Goal: Find contact information: Find contact information

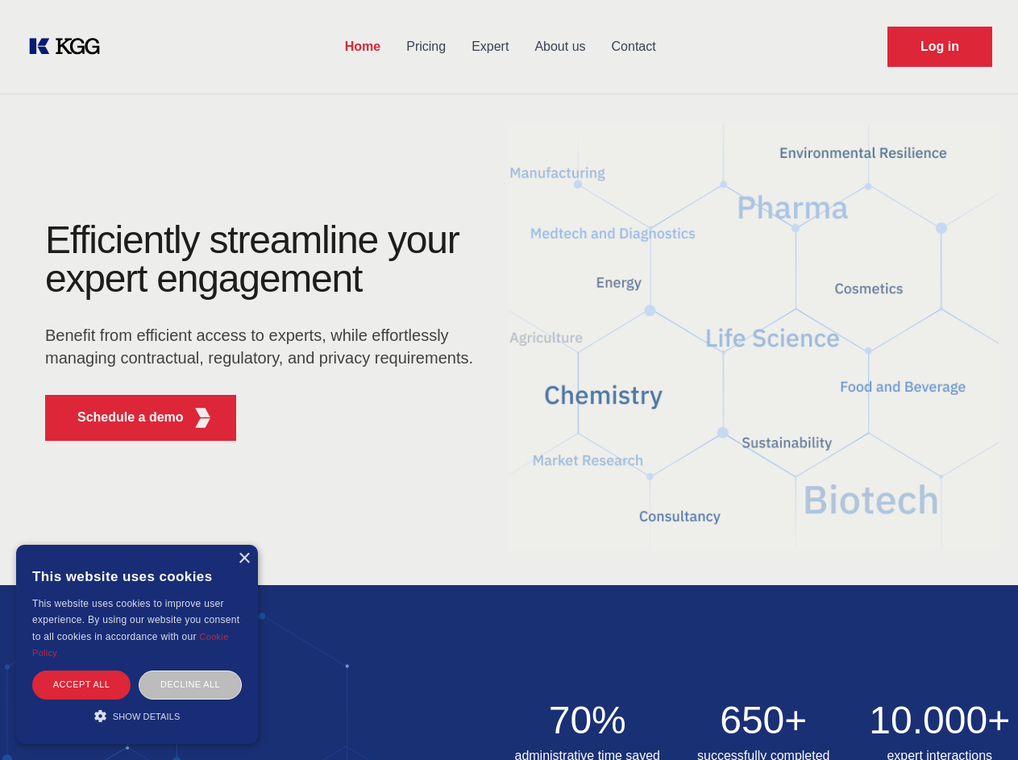
click at [509, 380] on div "Efficiently streamline your expert engagement Benefit from efficient access to …" at bounding box center [264, 337] width 490 height 233
click at [121, 418] on p "Schedule a demo" at bounding box center [130, 417] width 106 height 19
click at [243, 559] on div "× This website uses cookies This website uses cookies to improve user experienc…" at bounding box center [137, 644] width 242 height 199
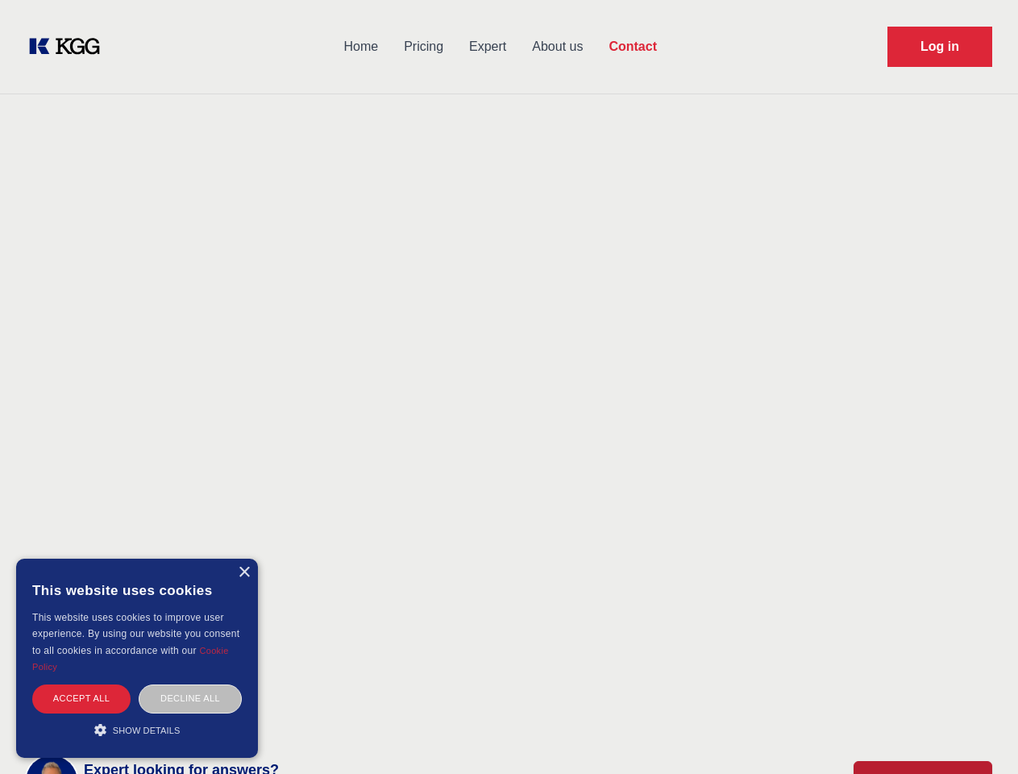
click at [81, 684] on div "Accept all" at bounding box center [81, 698] width 98 height 28
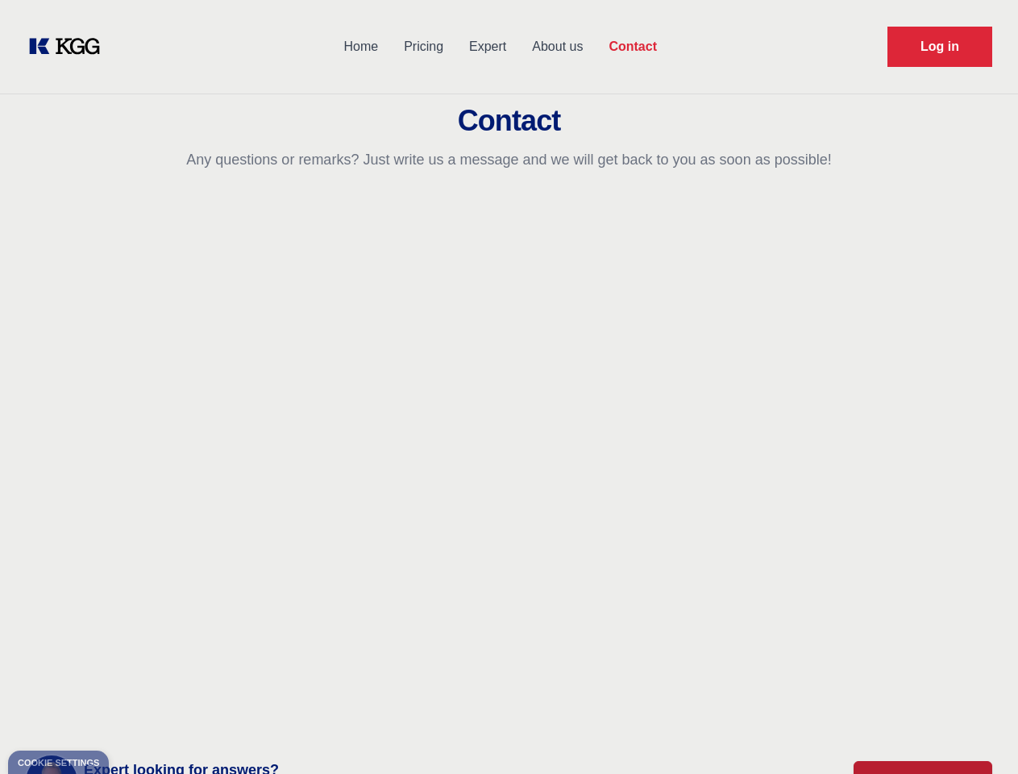
click at [190, 684] on div "Contact Information We would love to hear from you. Postal address [PERSON_NAME…" at bounding box center [225, 446] width 361 height 489
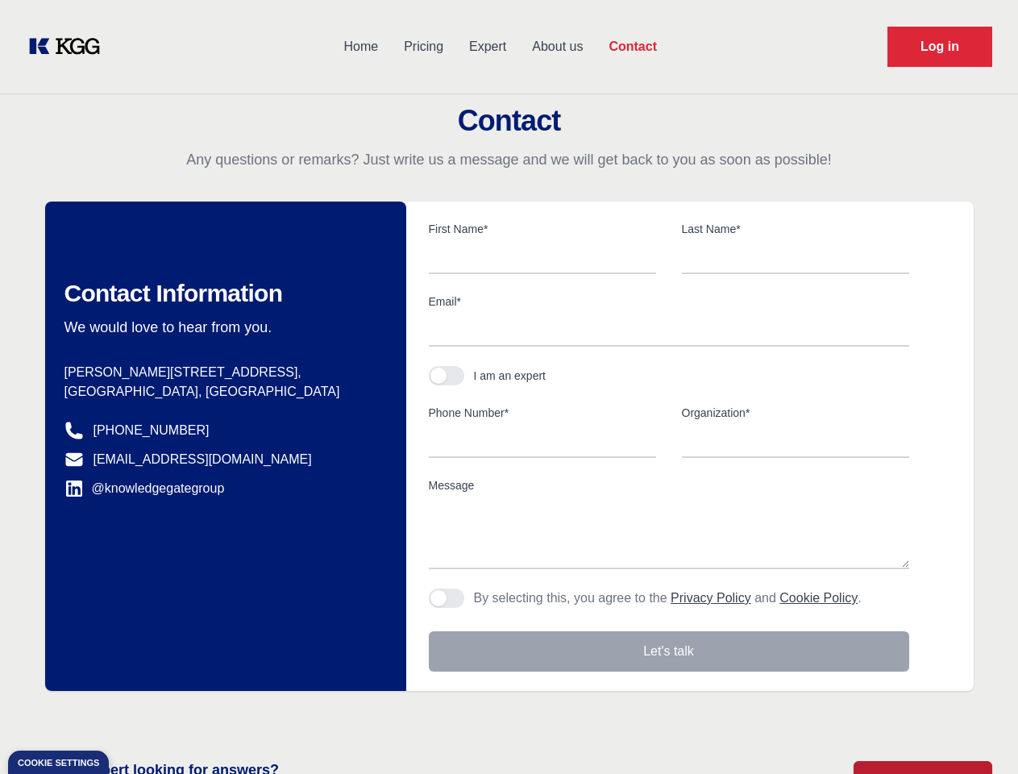
click at [137, 716] on main "Contact Any questions or remarks? Just write us a message and we will get back …" at bounding box center [509, 419] width 1018 height 839
